Goal: Book appointment/travel/reservation

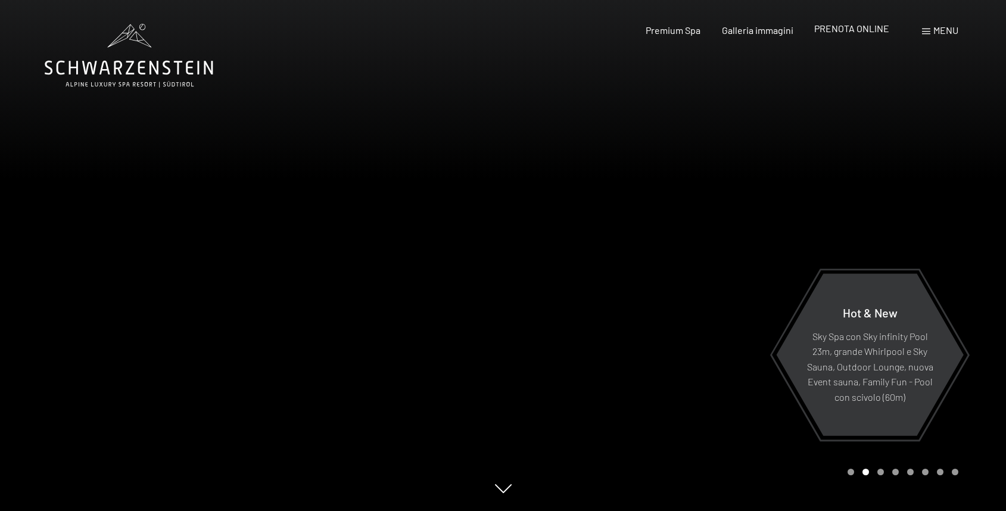
click at [857, 35] on div "PRENOTA ONLINE" at bounding box center [851, 28] width 75 height 13
click at [852, 31] on span "PRENOTA ONLINE" at bounding box center [851, 28] width 75 height 11
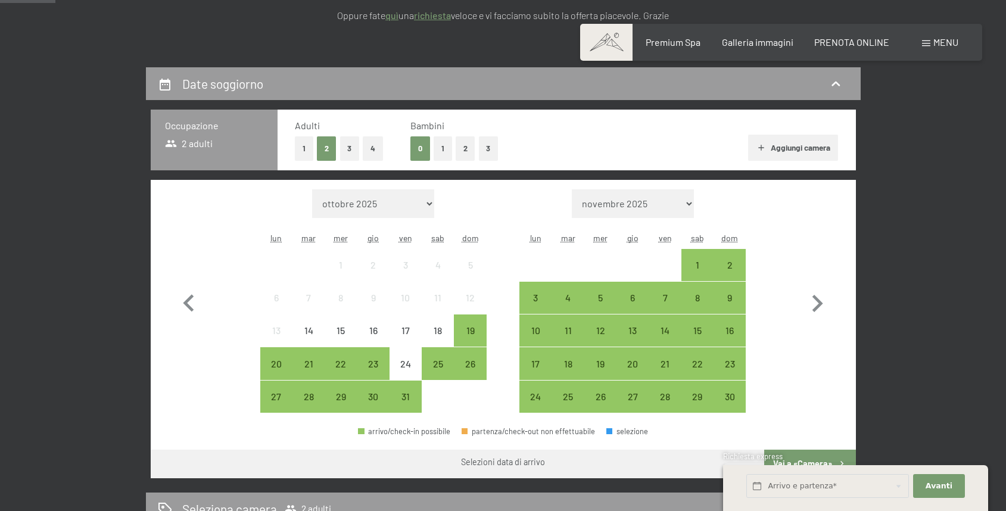
scroll to position [229, 0]
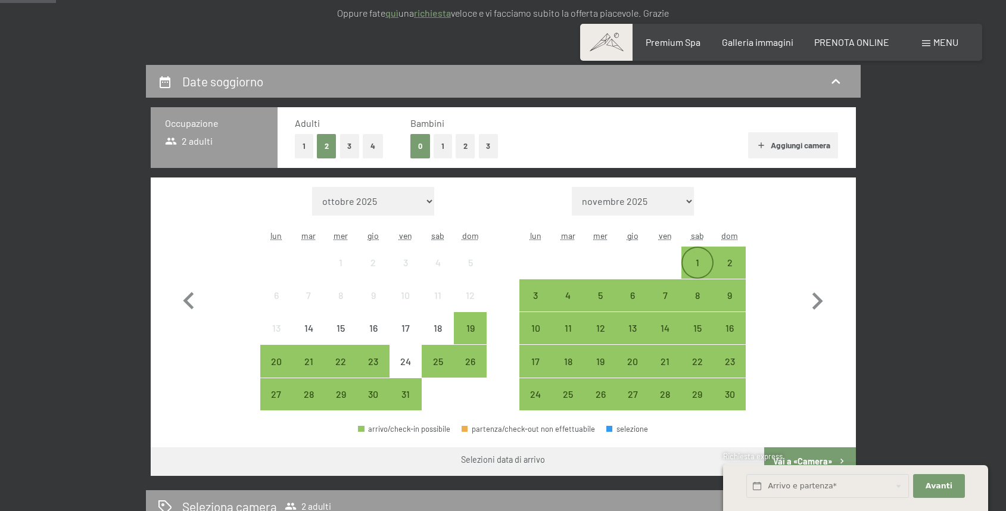
click at [699, 269] on div "1" at bounding box center [698, 273] width 30 height 30
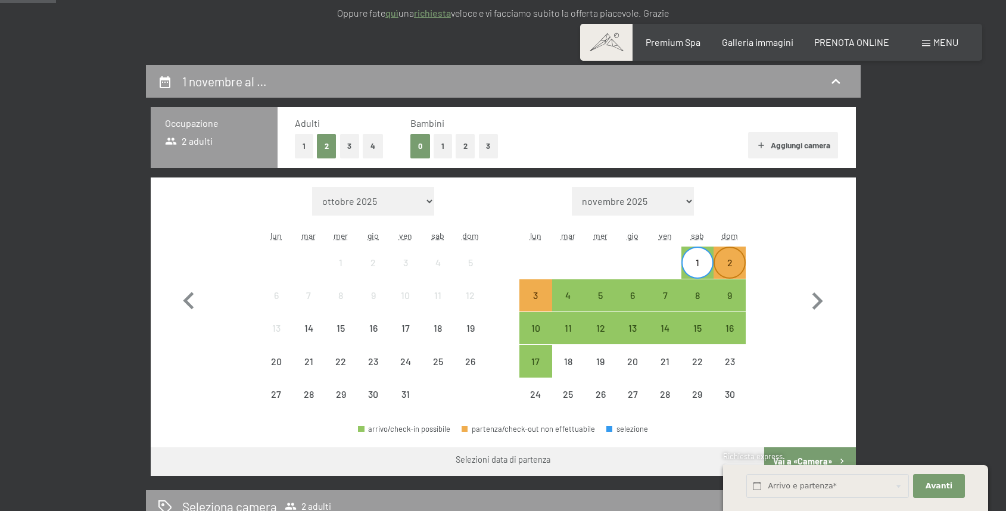
click at [726, 266] on div "2" at bounding box center [730, 273] width 30 height 30
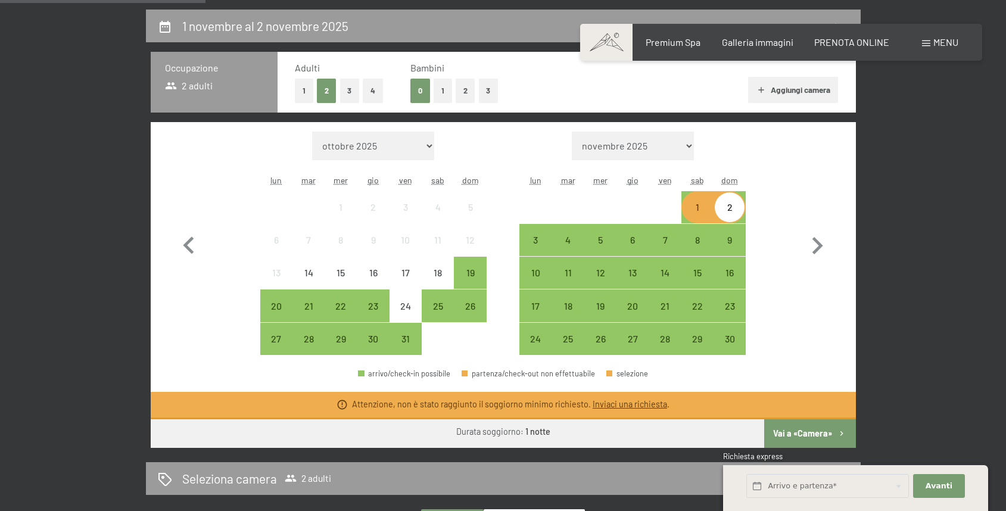
scroll to position [296, 0]
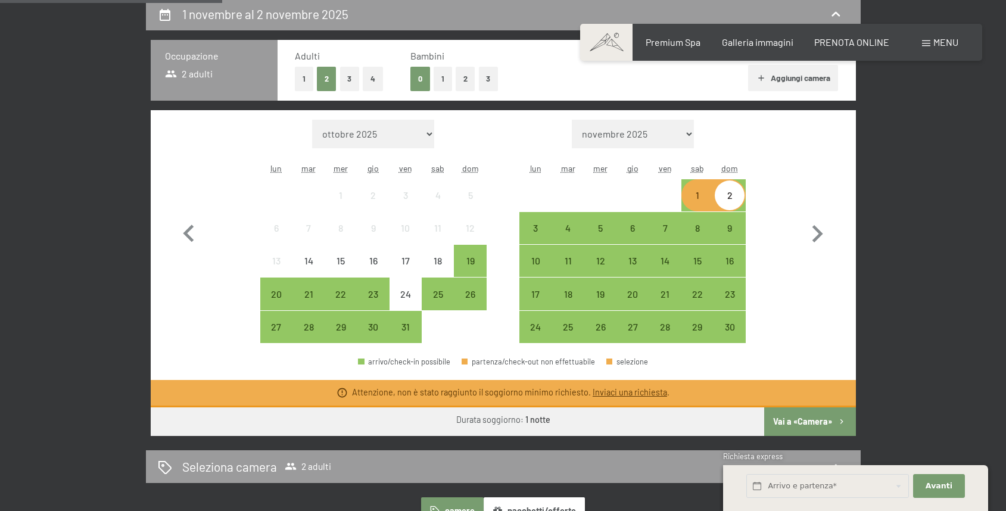
click at [791, 419] on button "Vai a «Camera»" at bounding box center [809, 421] width 91 height 29
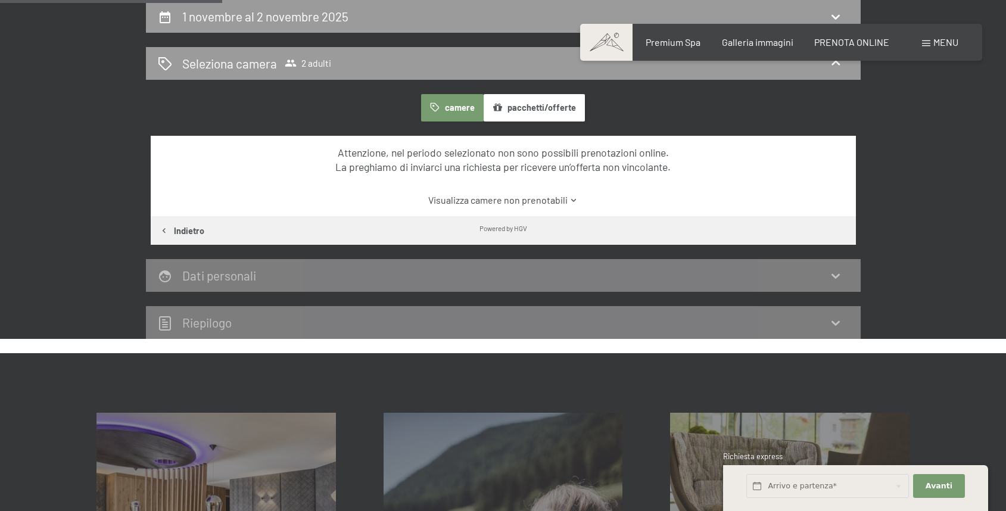
click at [173, 231] on button "Indietro" at bounding box center [182, 230] width 63 height 29
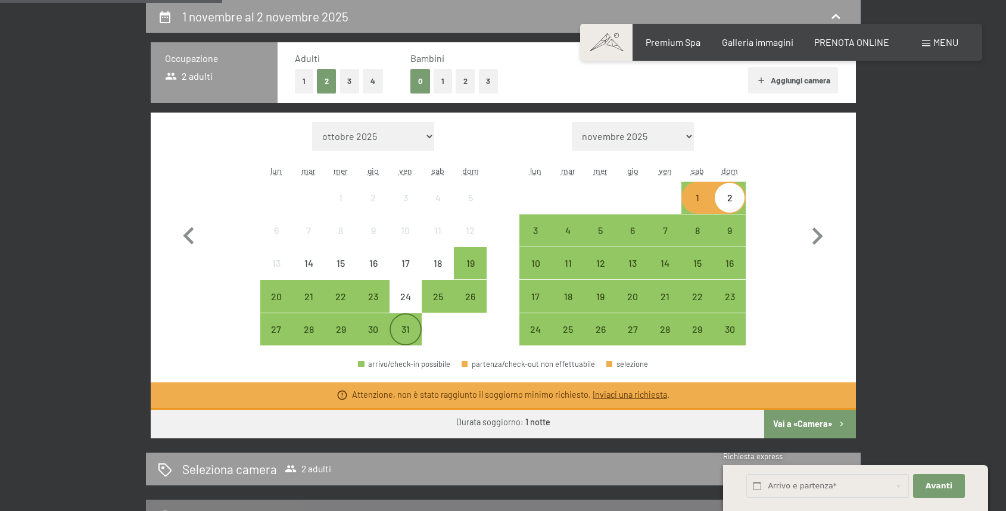
click at [409, 331] on div "31" at bounding box center [406, 340] width 30 height 30
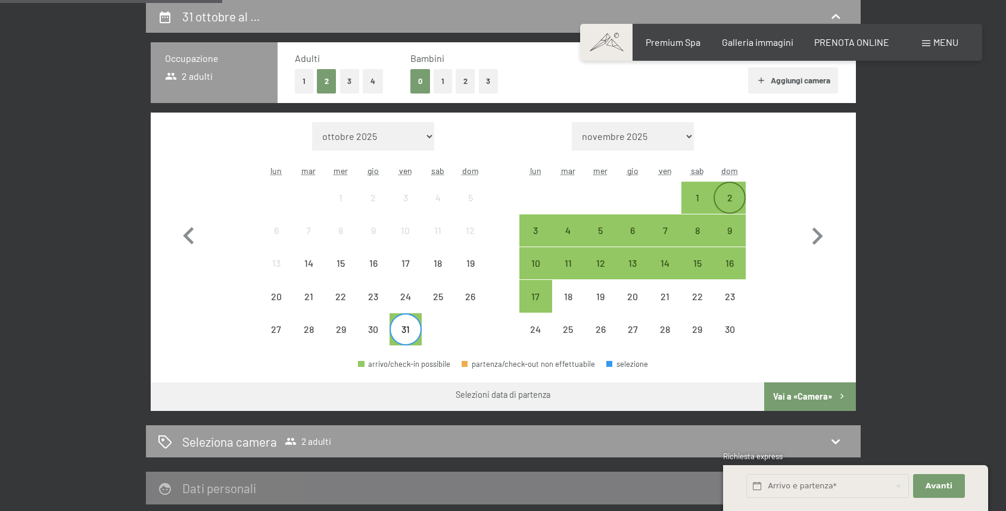
click at [735, 206] on div "2" at bounding box center [730, 208] width 30 height 30
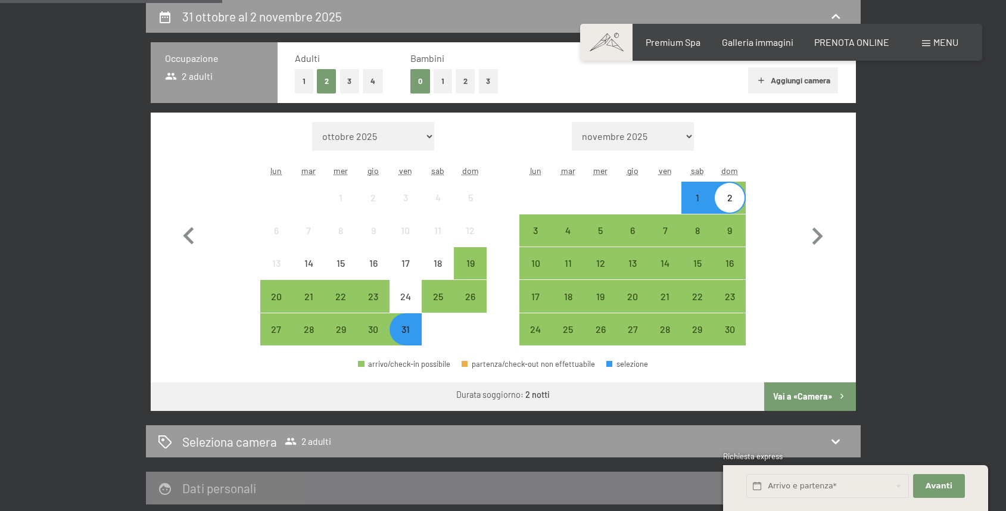
click at [797, 397] on button "Vai a «Camera»" at bounding box center [809, 396] width 91 height 29
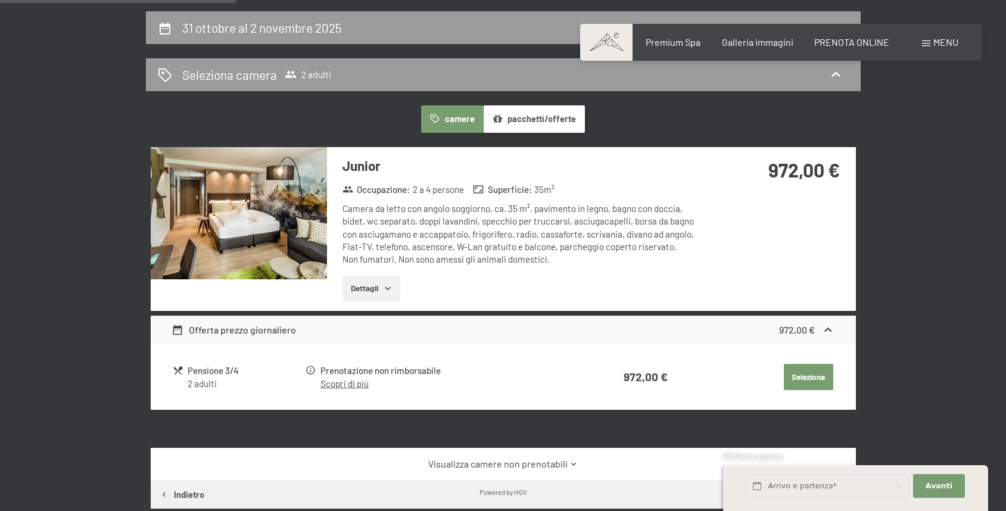
scroll to position [239, 0]
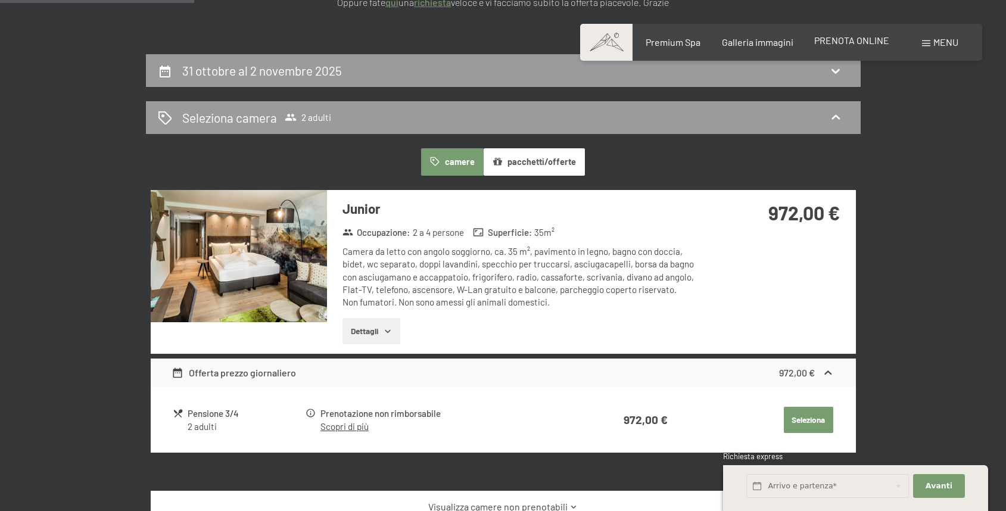
click at [827, 48] on div "Premium Spa Galleria immagini PRENOTA ONLINE" at bounding box center [757, 42] width 306 height 13
click at [834, 43] on span "PRENOTA ONLINE" at bounding box center [851, 40] width 75 height 11
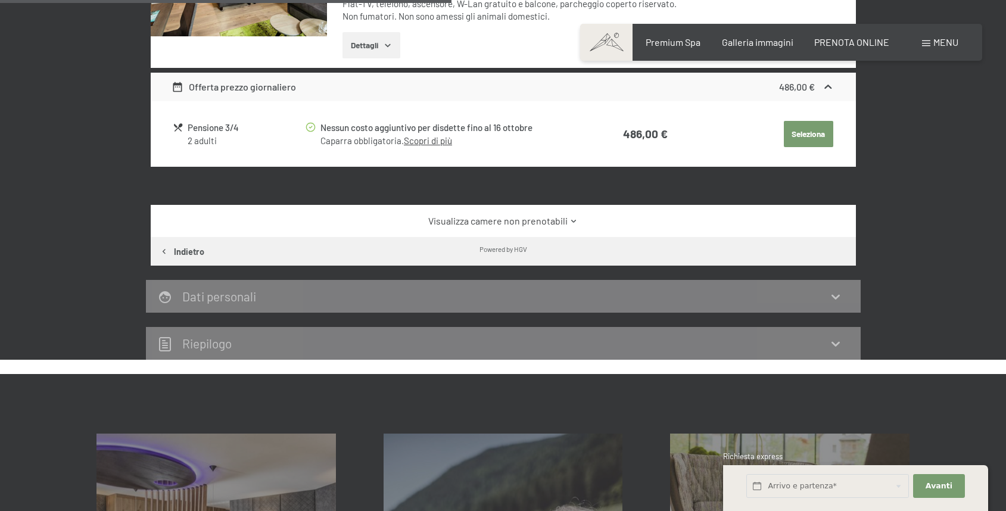
scroll to position [552, 0]
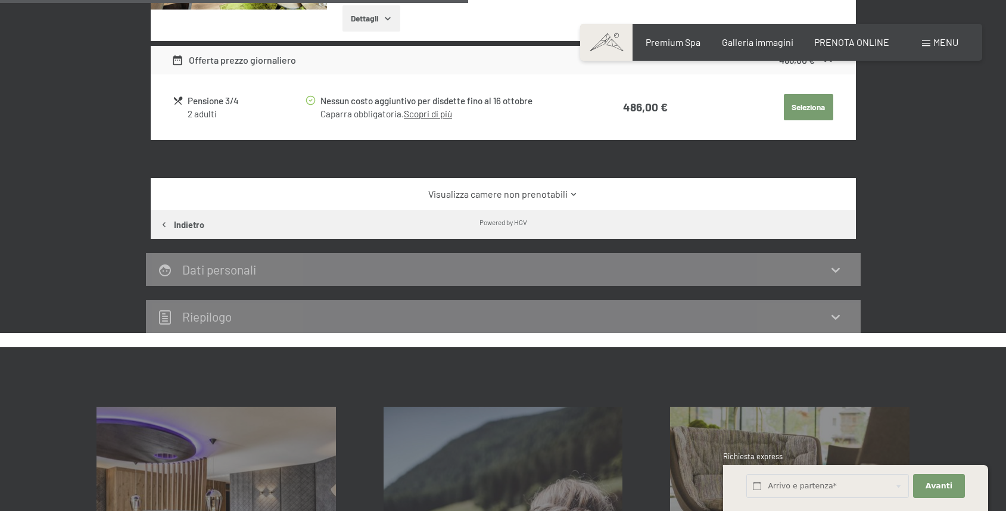
click at [544, 197] on link "Visualizza camere non prenotabili" at bounding box center [503, 194] width 663 height 13
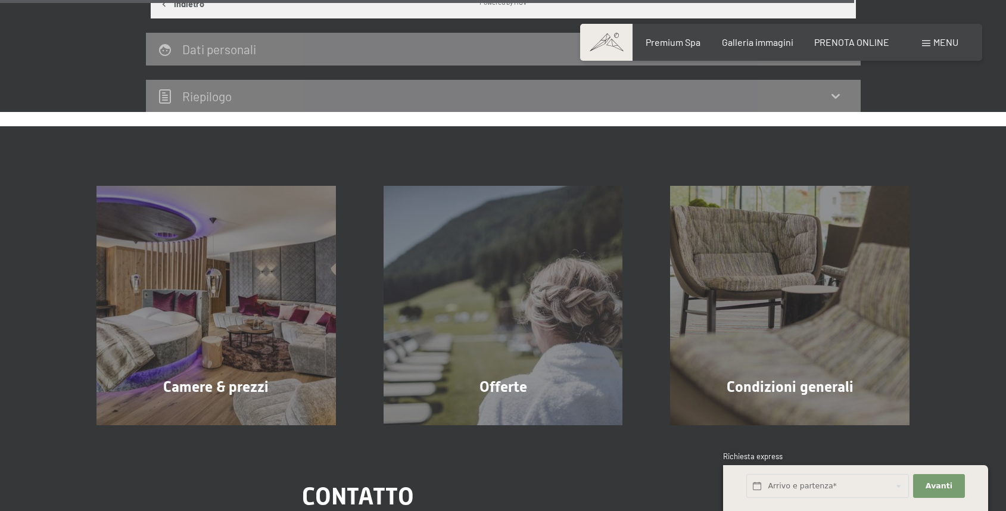
scroll to position [3573, 0]
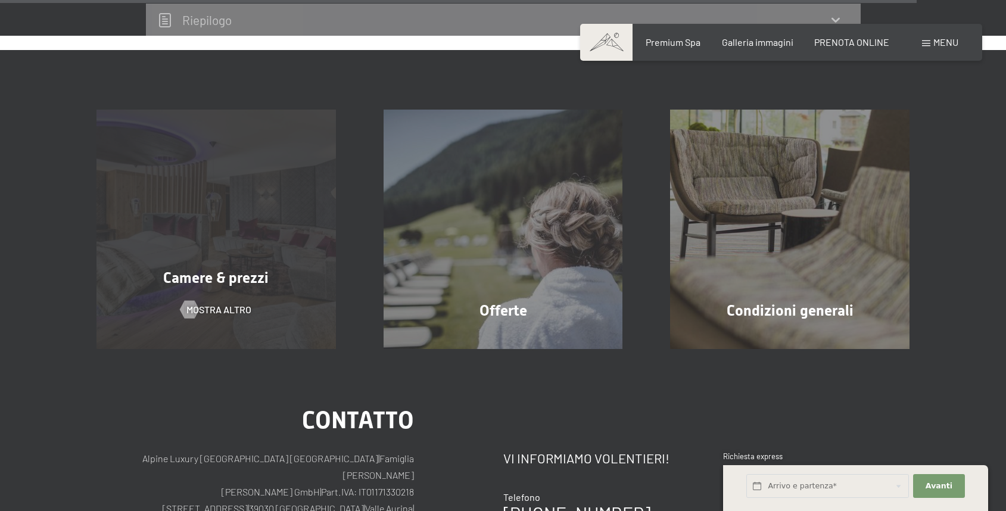
click at [247, 257] on div "Camere & prezzi mostra altro" at bounding box center [216, 229] width 287 height 239
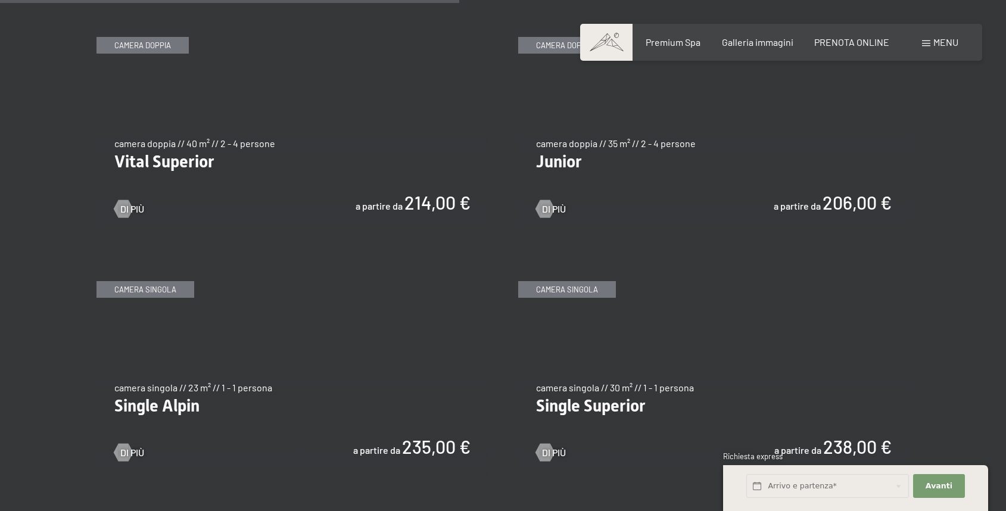
scroll to position [1734, 0]
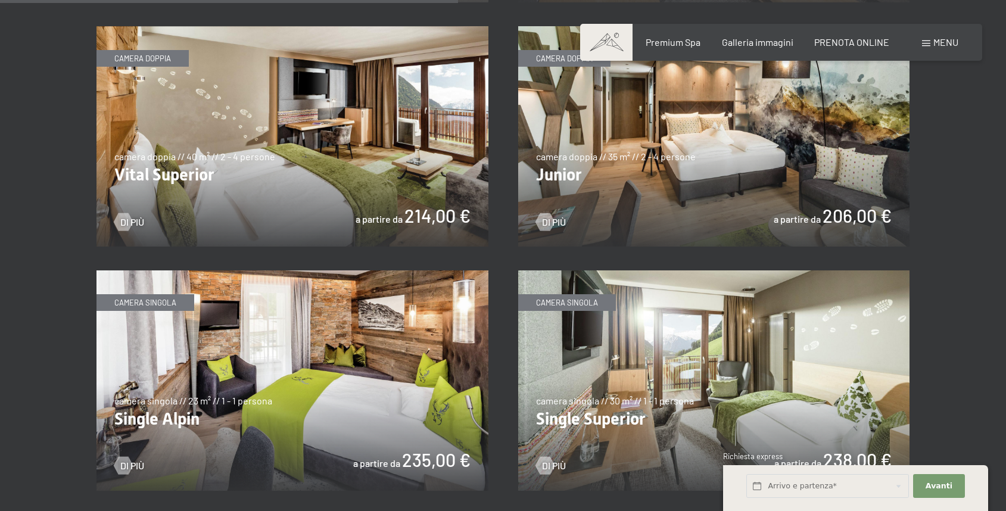
click at [626, 179] on img at bounding box center [714, 136] width 392 height 220
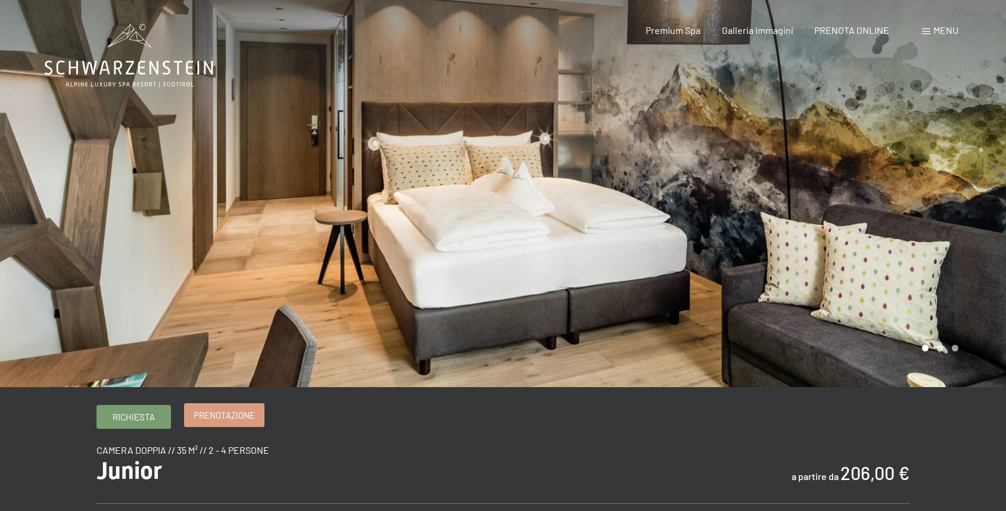
click at [229, 417] on span "Prenotazione" at bounding box center [224, 415] width 61 height 13
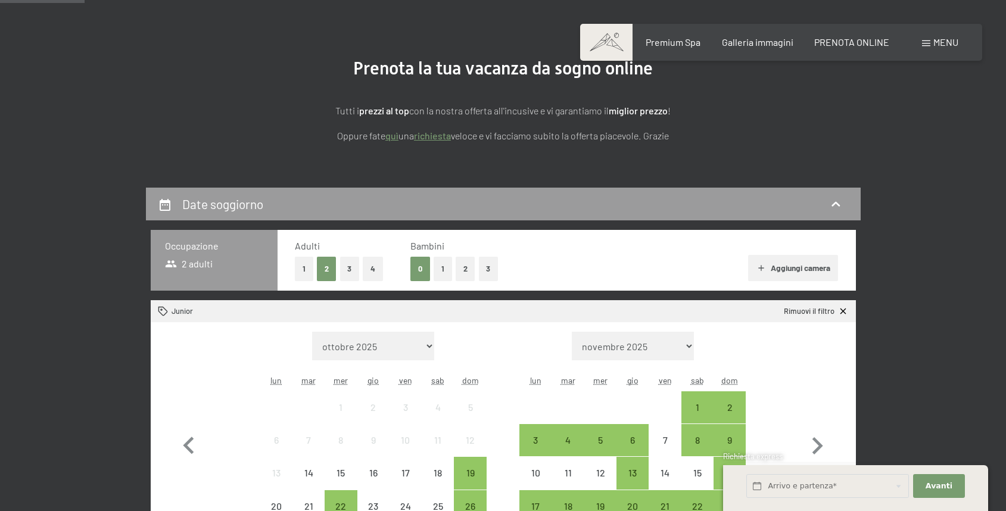
scroll to position [116, 0]
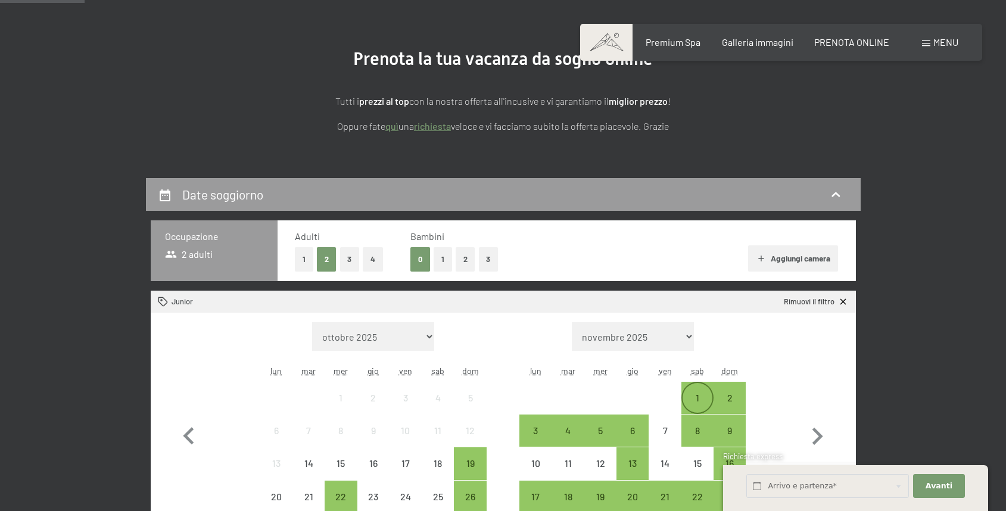
click at [704, 396] on div "1" at bounding box center [698, 408] width 30 height 30
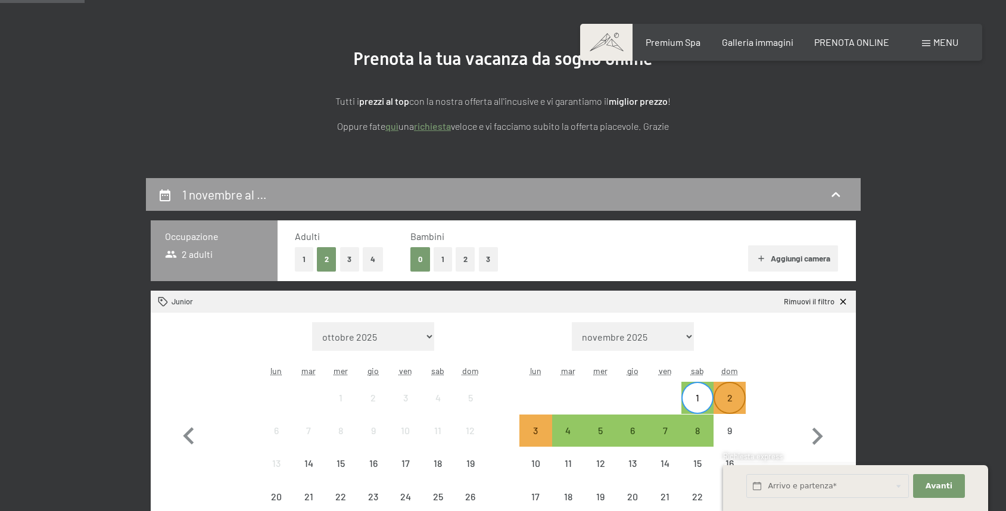
click at [727, 396] on div "2" at bounding box center [730, 408] width 30 height 30
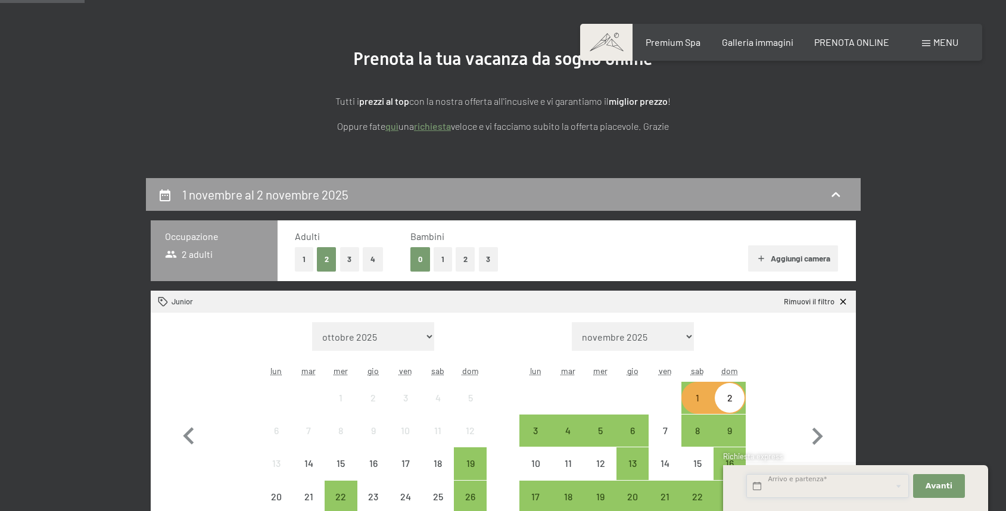
click at [871, 491] on input "text" at bounding box center [827, 486] width 163 height 24
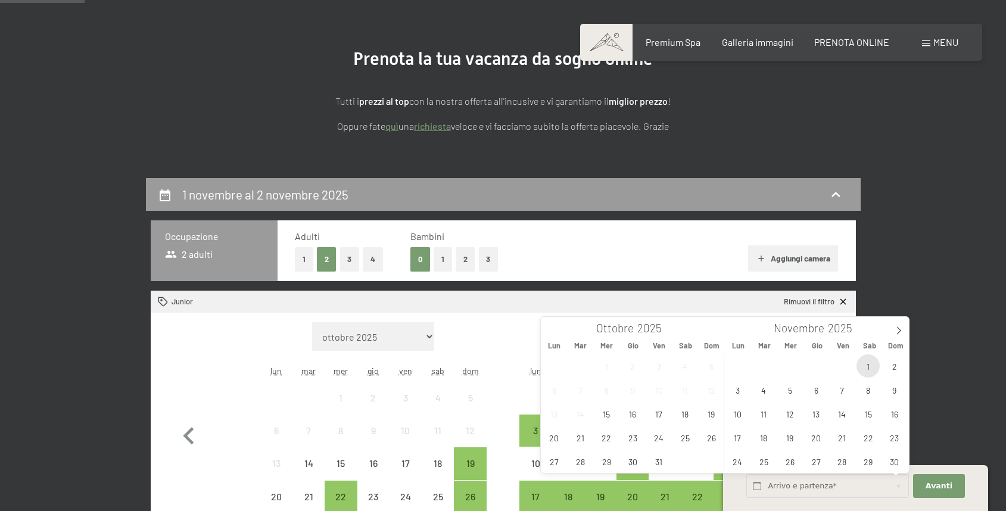
click at [871, 366] on span "1" at bounding box center [868, 365] width 23 height 23
click at [889, 368] on span "2" at bounding box center [894, 365] width 23 height 23
type input "Sab. 01/11/2025 - Dom. 02/11/2025"
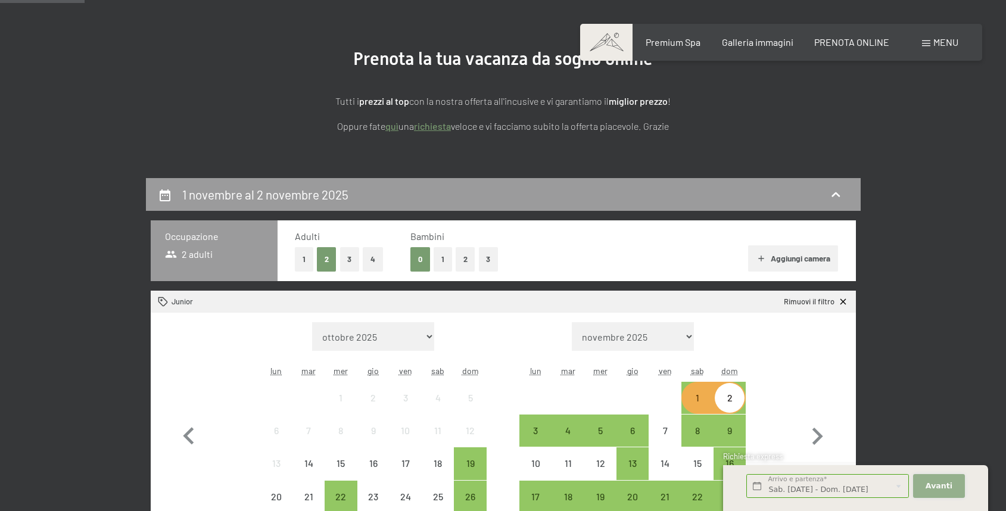
scroll to position [0, 0]
click at [929, 489] on span "Avanti" at bounding box center [939, 486] width 27 height 11
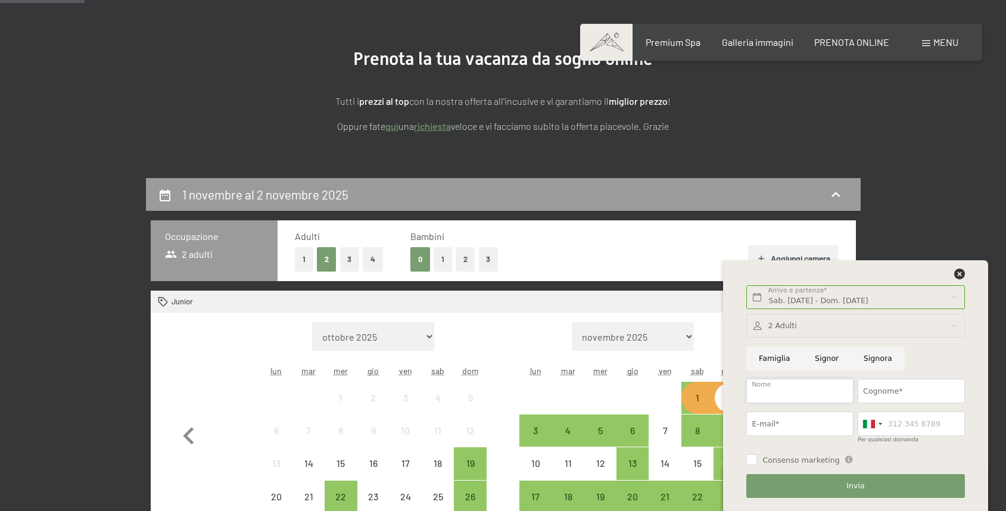
click at [794, 393] on input "Nome" at bounding box center [799, 391] width 107 height 24
type input "ROBERTO"
type input "SIMEONE"
type input "robertosimeone@icloud.com"
type input "3928307303"
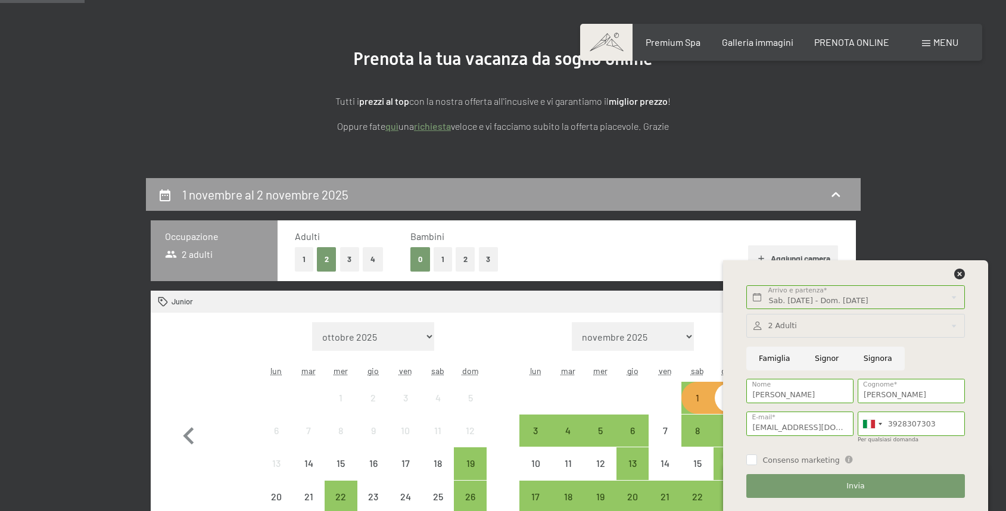
click at [791, 457] on span "Consenso marketing" at bounding box center [801, 460] width 77 height 11
click at [757, 457] on input "Consenso marketing" at bounding box center [751, 460] width 11 height 11
click at [785, 460] on span "Consenso marketing" at bounding box center [801, 460] width 77 height 11
click at [757, 460] on input "Consenso marketing" at bounding box center [751, 460] width 11 height 11
click at [752, 461] on input "Consenso marketing" at bounding box center [751, 460] width 11 height 11
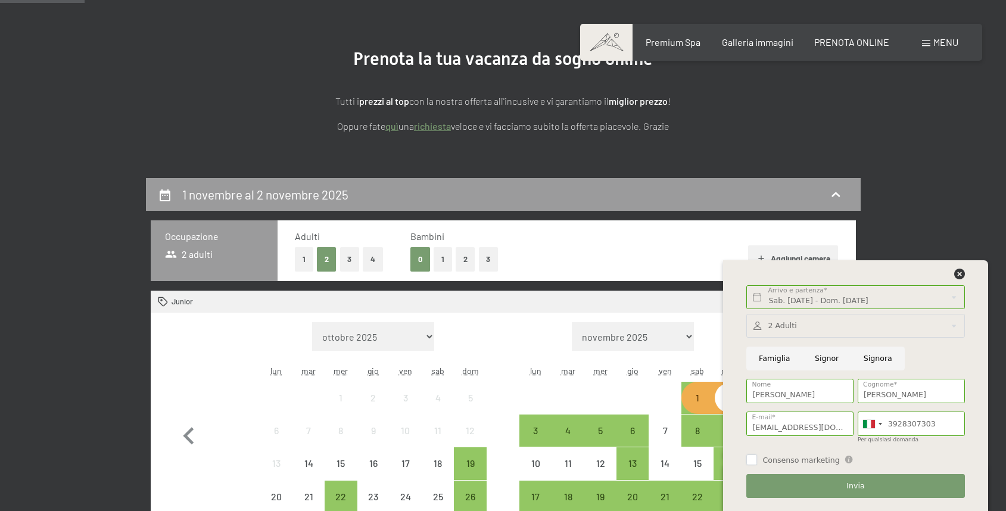
checkbox input "true"
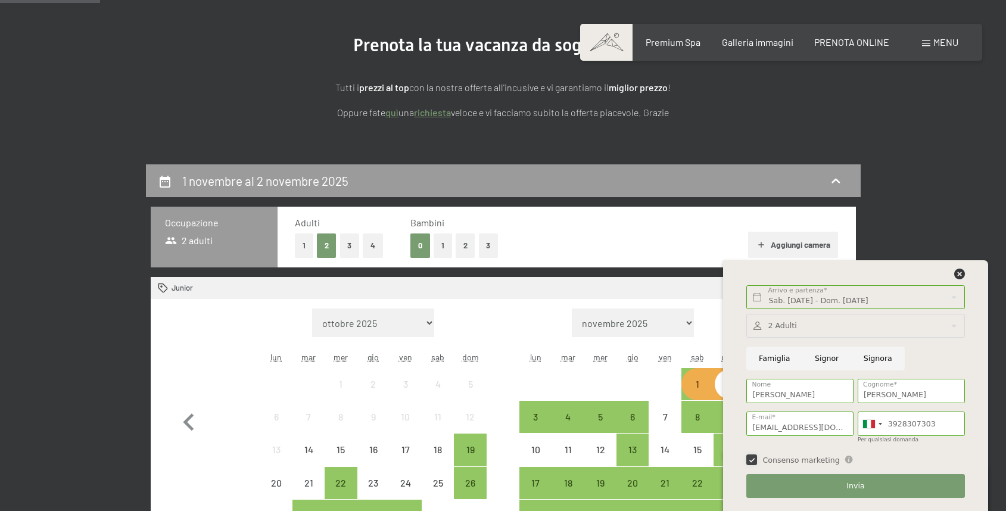
scroll to position [132, 0]
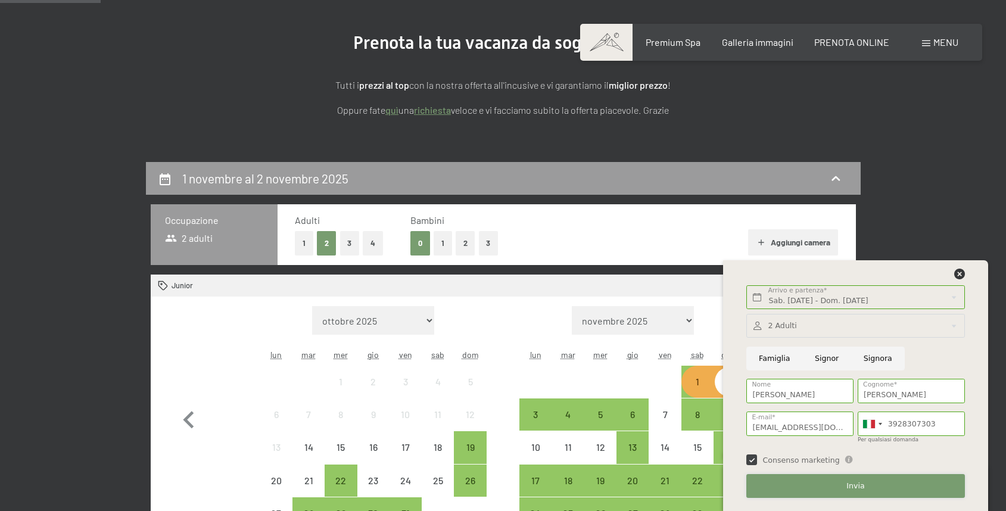
click at [799, 491] on button "Invia" at bounding box center [855, 486] width 218 height 24
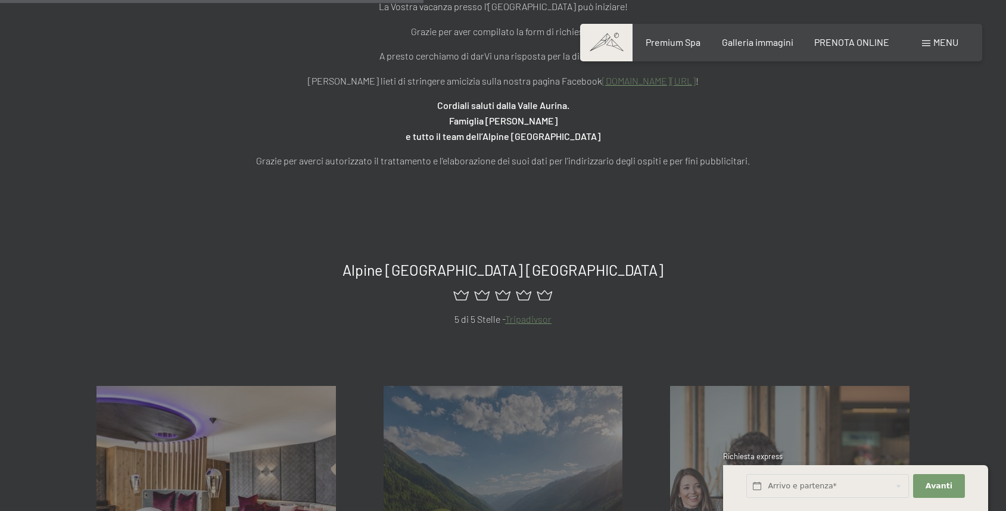
scroll to position [503, 0]
